Goal: Information Seeking & Learning: Find contact information

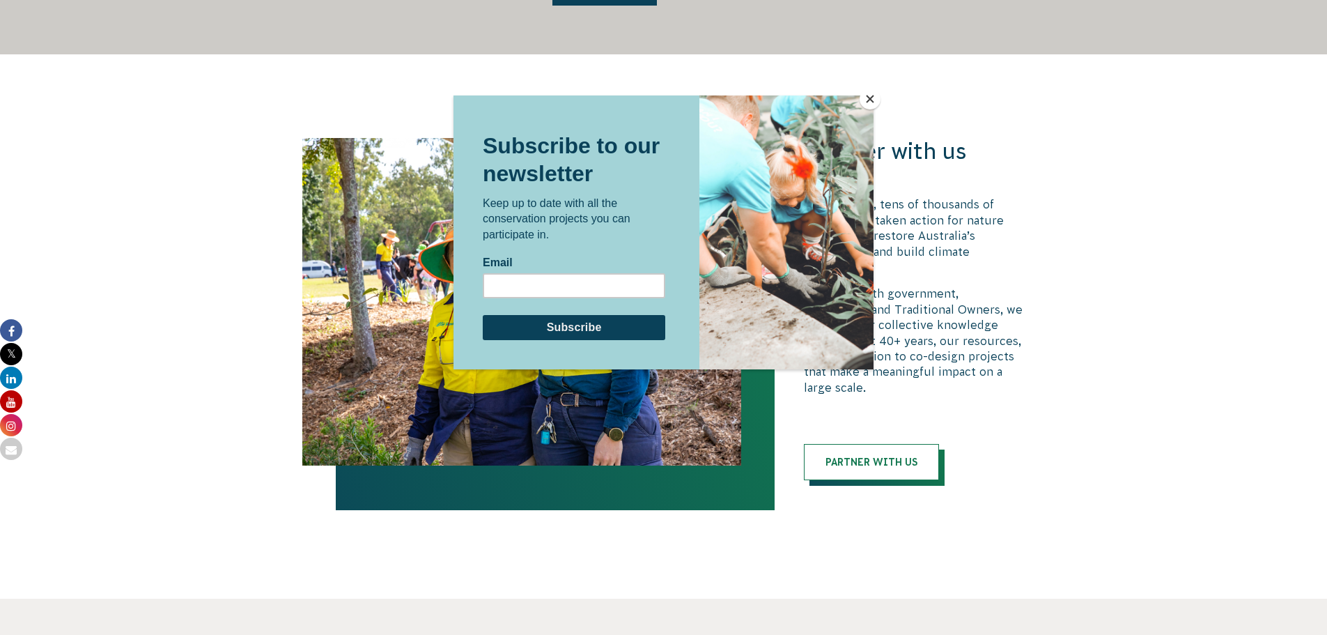
scroll to position [3190, 0]
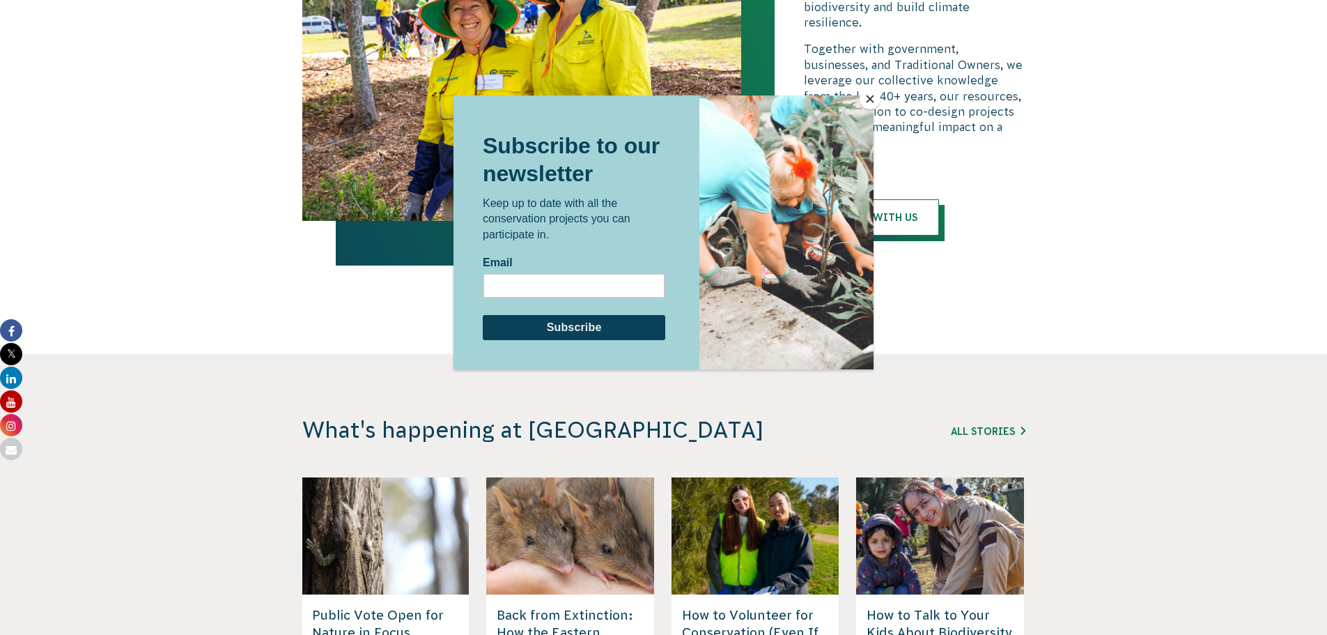
click at [869, 95] on button "Close" at bounding box center [870, 98] width 21 height 21
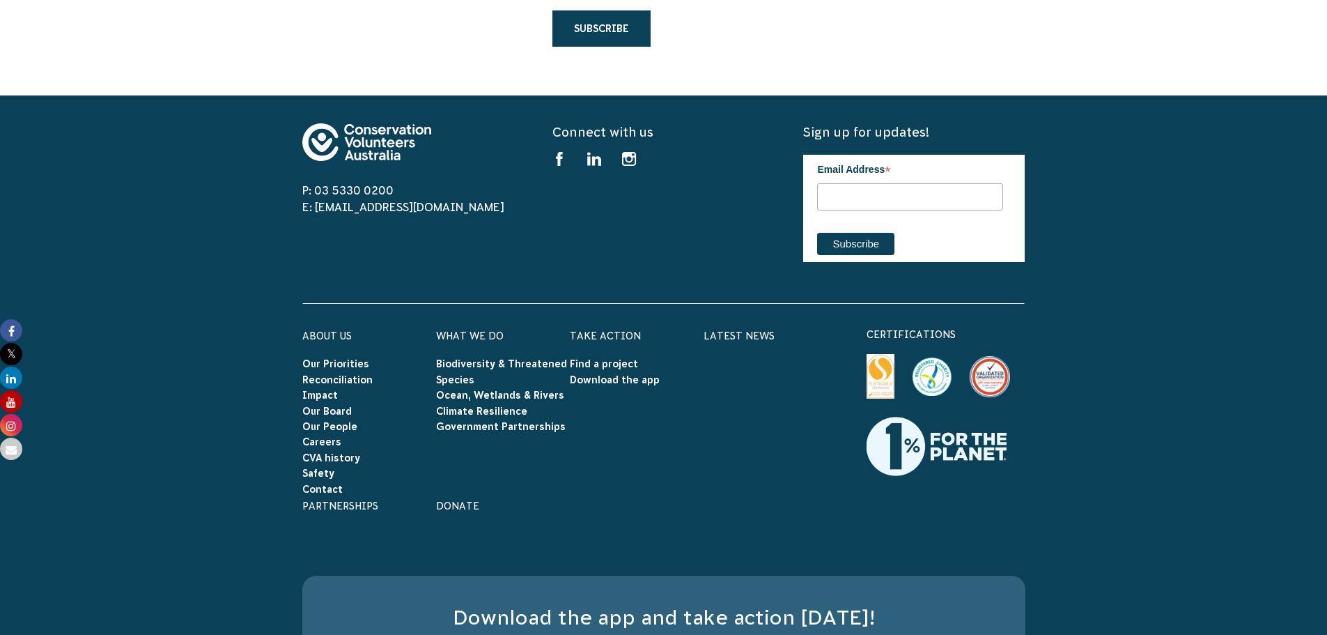
scroll to position [4440, 0]
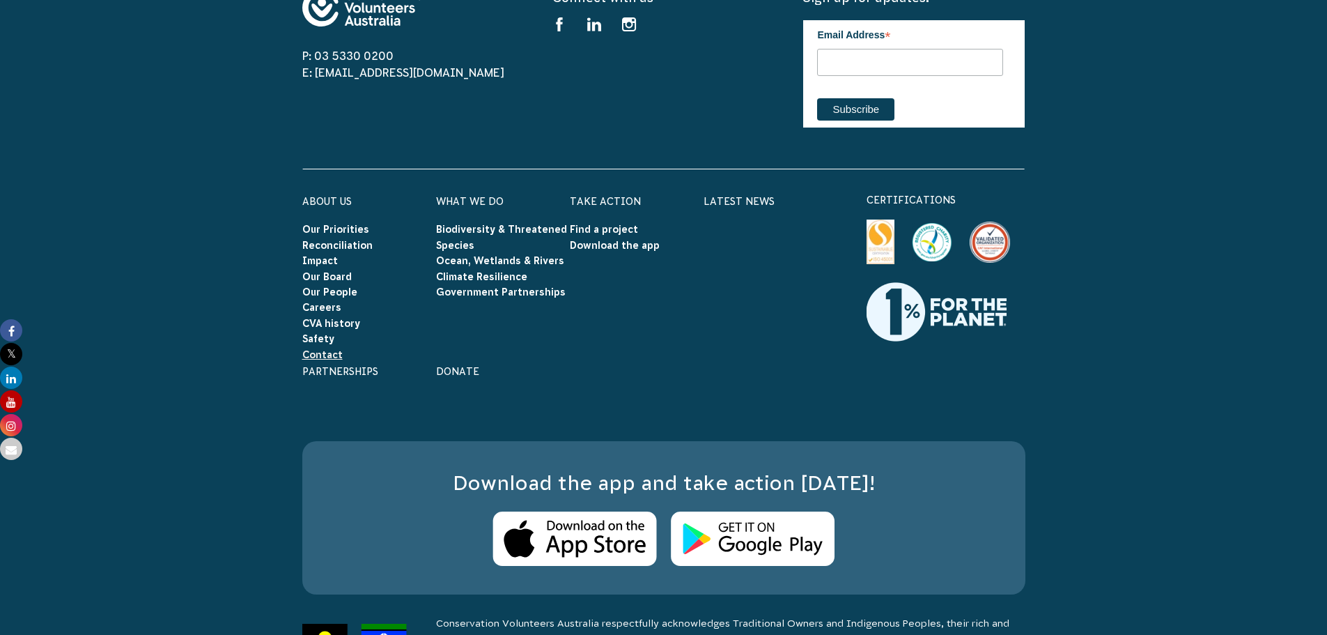
click at [319, 349] on link "Contact" at bounding box center [322, 354] width 40 height 11
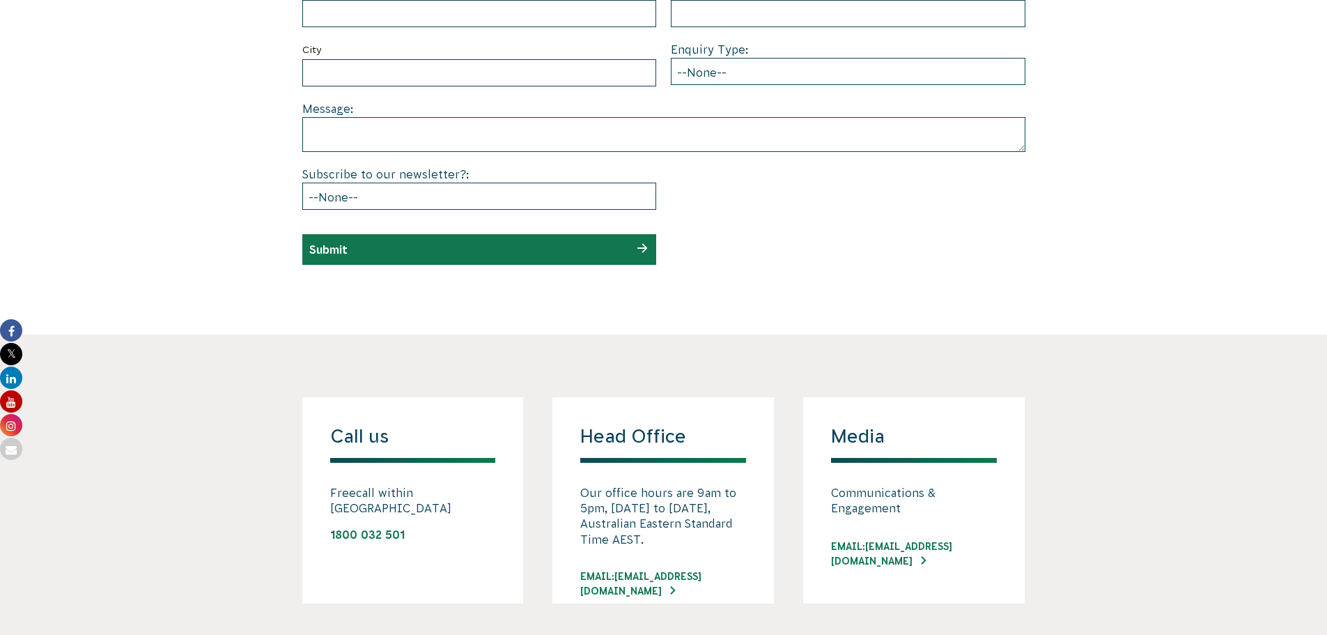
scroll to position [836, 0]
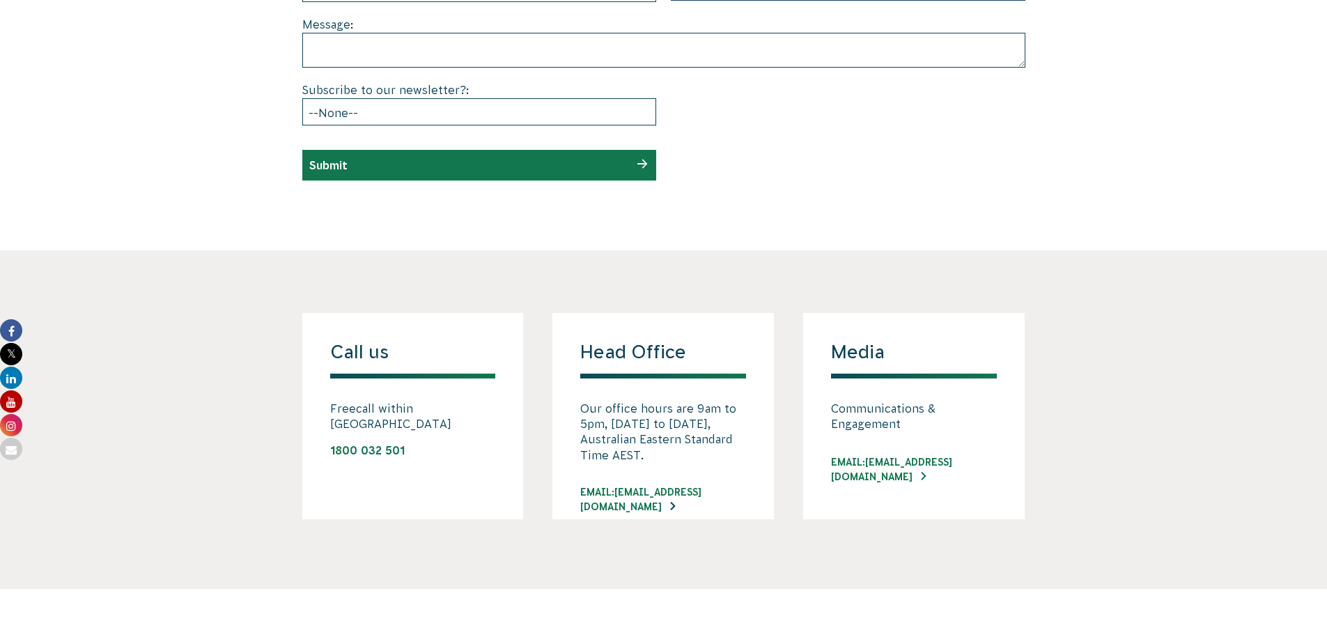
click at [681, 492] on link "EMAIL: [EMAIL_ADDRESS][DOMAIN_NAME]" at bounding box center [663, 499] width 166 height 29
click at [724, 282] on section "Call us Freecall within [GEOGRAPHIC_DATA] 1800 032 501 Head Office Our office h…" at bounding box center [663, 419] width 1327 height 339
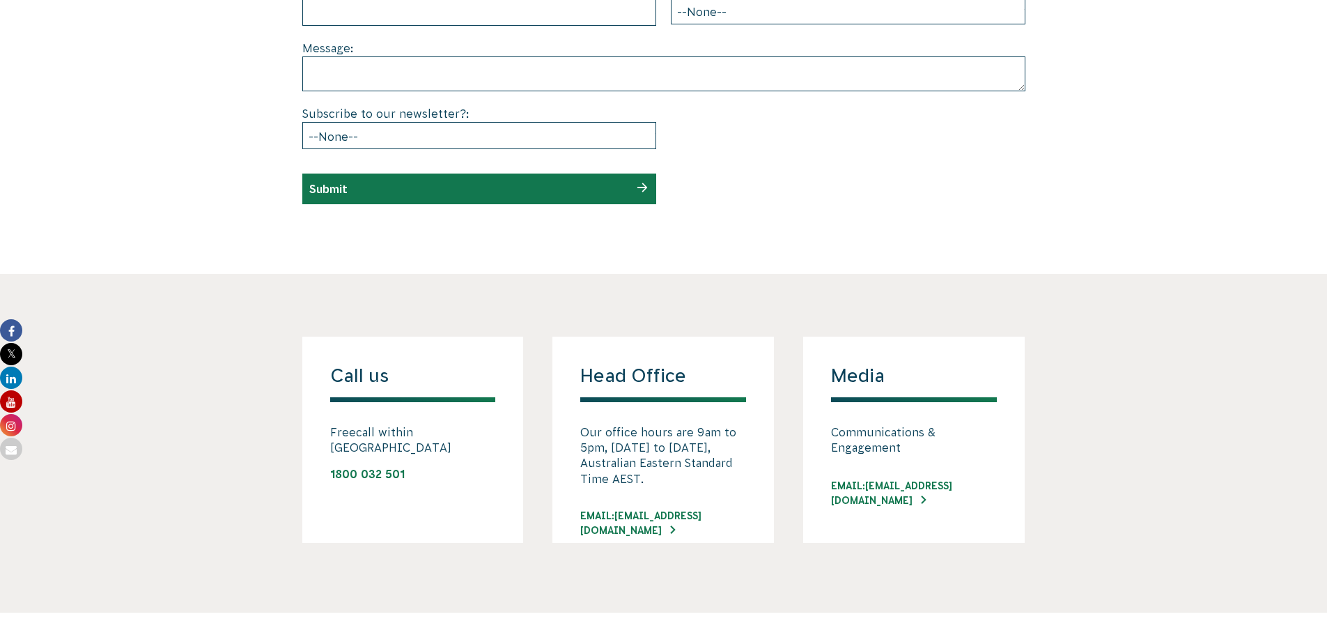
scroll to position [975, 0]
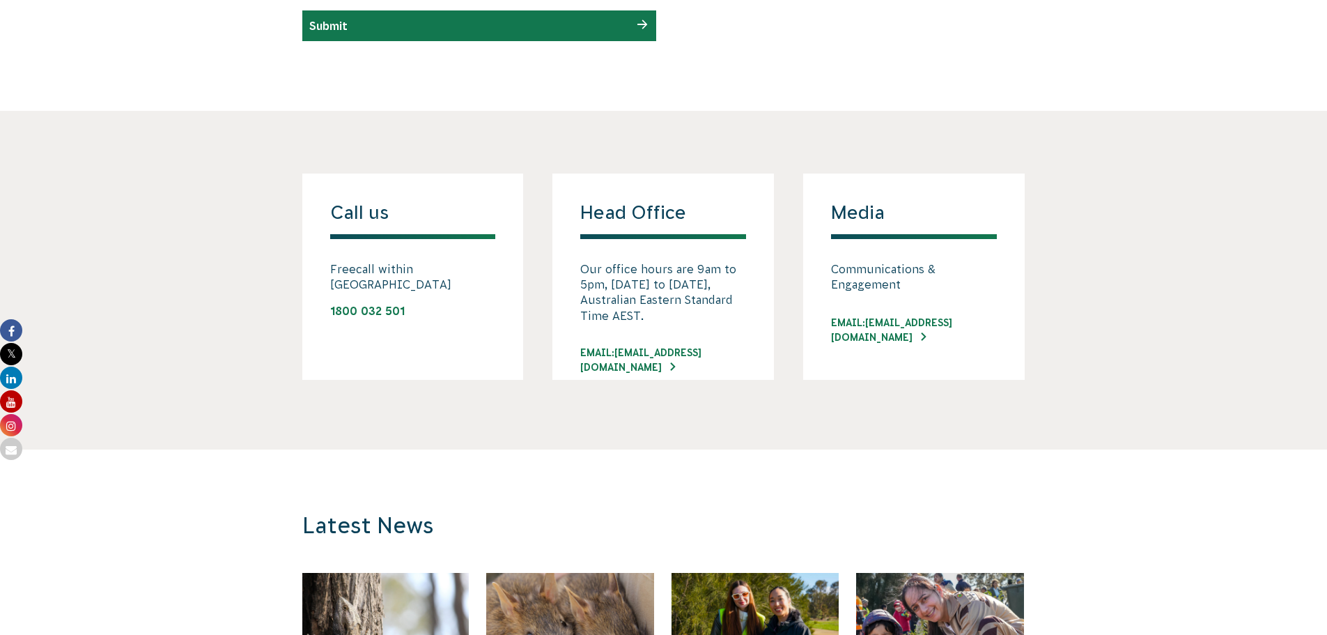
click at [1144, 343] on section "Call us Freecall within [GEOGRAPHIC_DATA] 1800 032 501 Head Office Our office h…" at bounding box center [663, 280] width 1327 height 339
click at [359, 304] on link "1800 032 501" at bounding box center [367, 310] width 75 height 13
drag, startPoint x: 396, startPoint y: 297, endPoint x: 332, endPoint y: 295, distance: 64.8
click at [332, 303] on p "1800 032 501" at bounding box center [413, 310] width 166 height 15
copy link "1800 032 501"
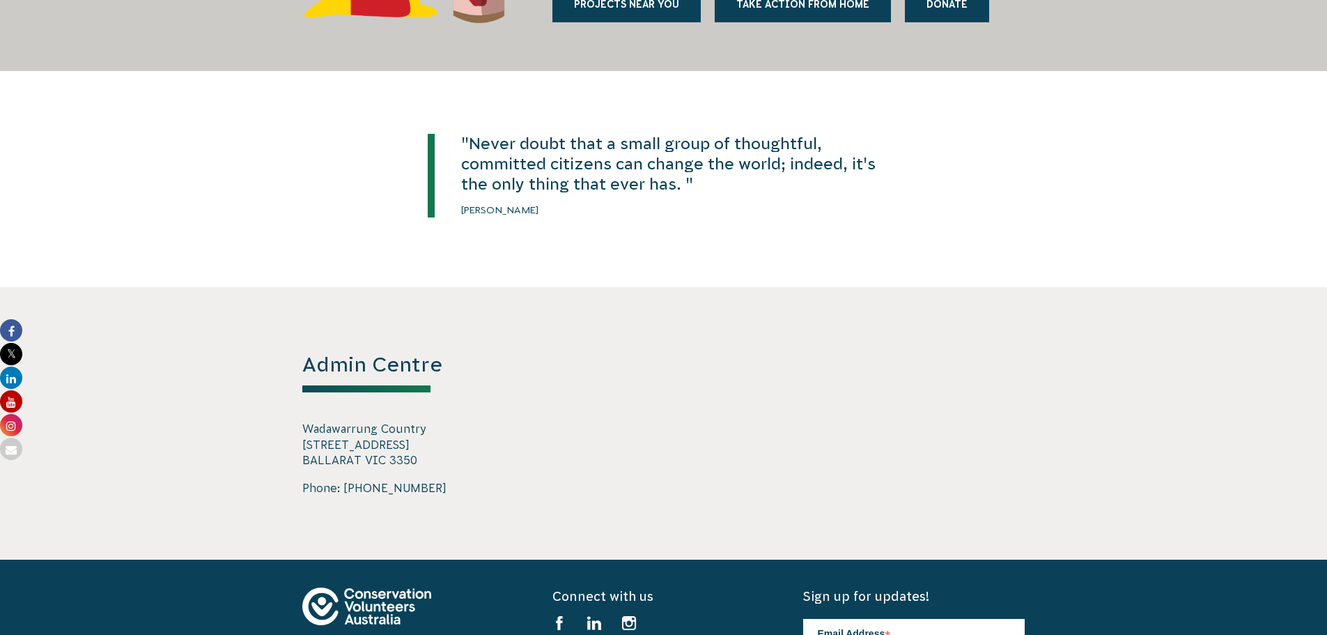
scroll to position [2439, 0]
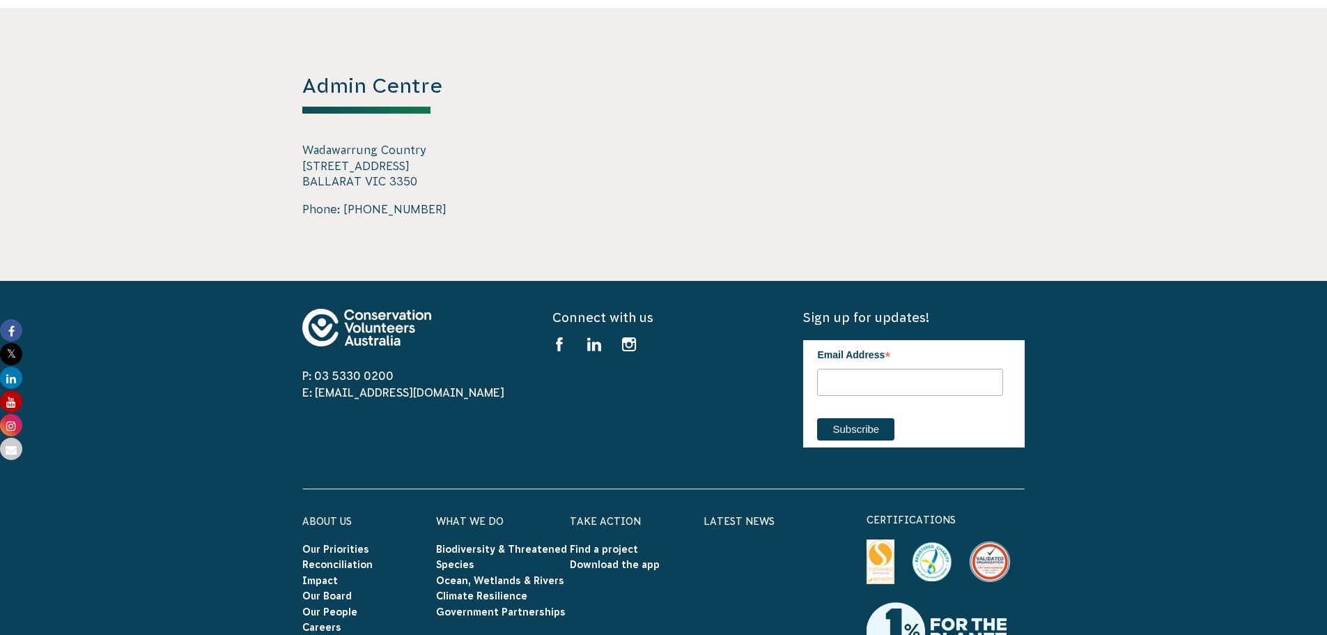
click at [1258, 292] on footer "P: 03 5330 0200 E: [EMAIL_ADDRESS][DOMAIN_NAME] Connect with us Find us on face…" at bounding box center [663, 644] width 1327 height 727
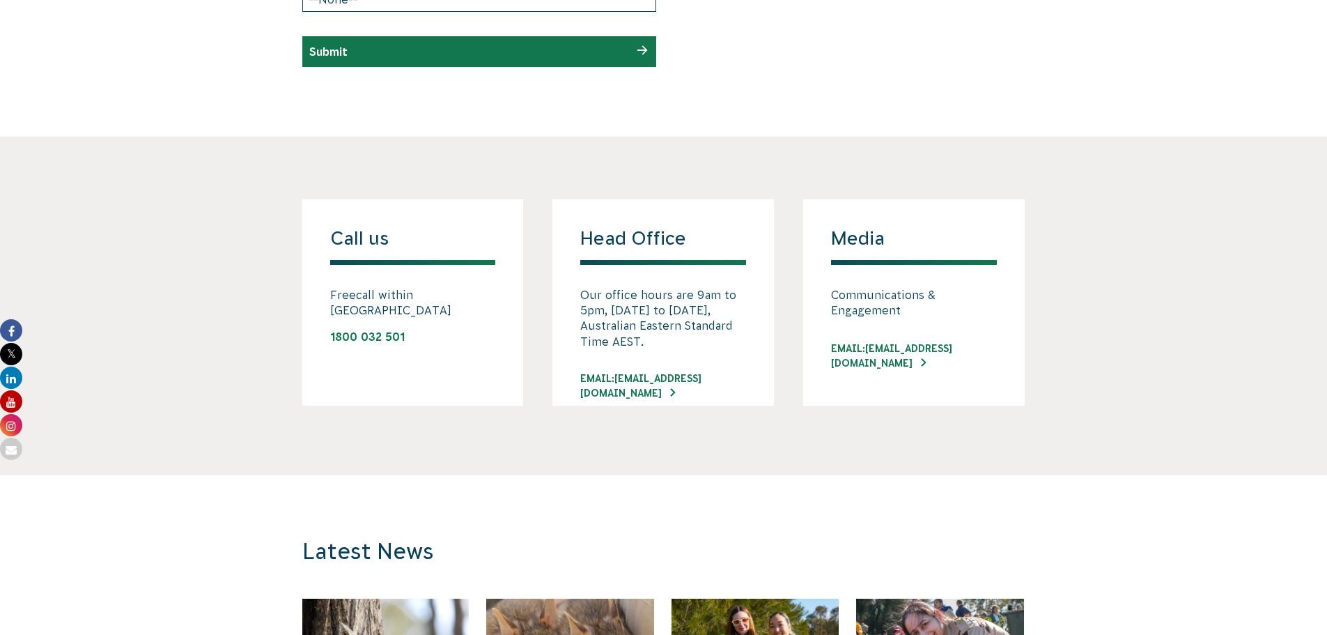
scroll to position [1045, 0]
